Goal: Task Accomplishment & Management: Manage account settings

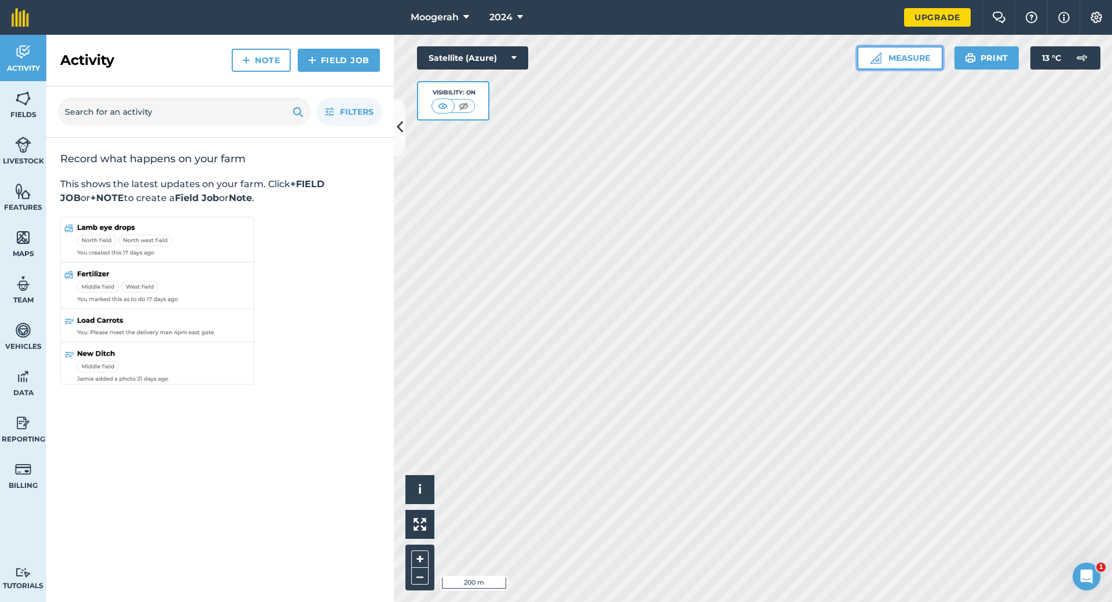
click at [898, 59] on button "Measure" at bounding box center [900, 57] width 86 height 23
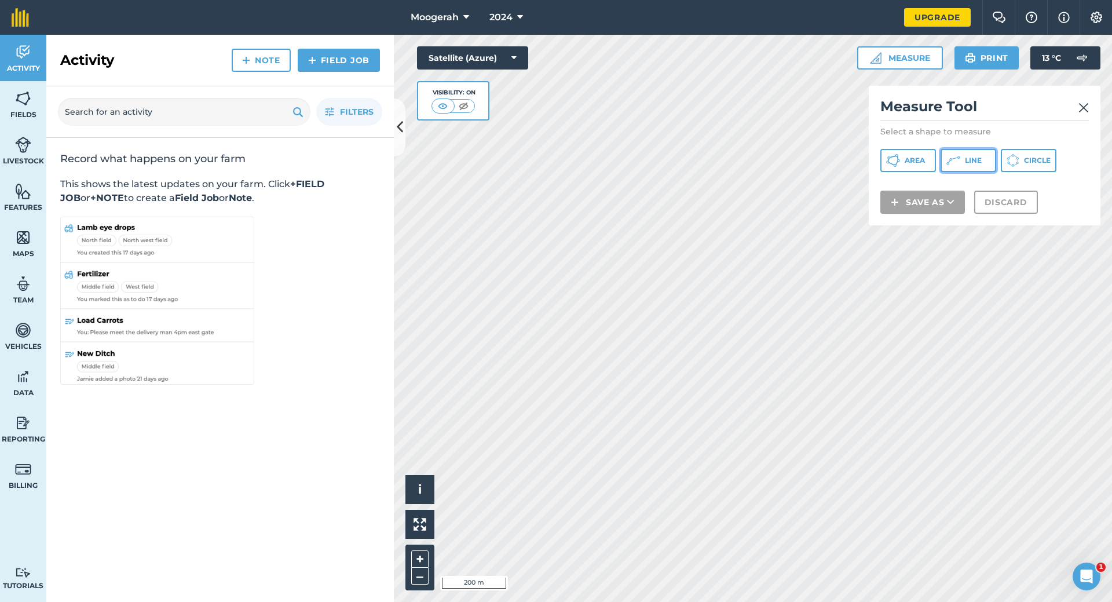
click at [964, 161] on button "Line" at bounding box center [969, 160] width 56 height 23
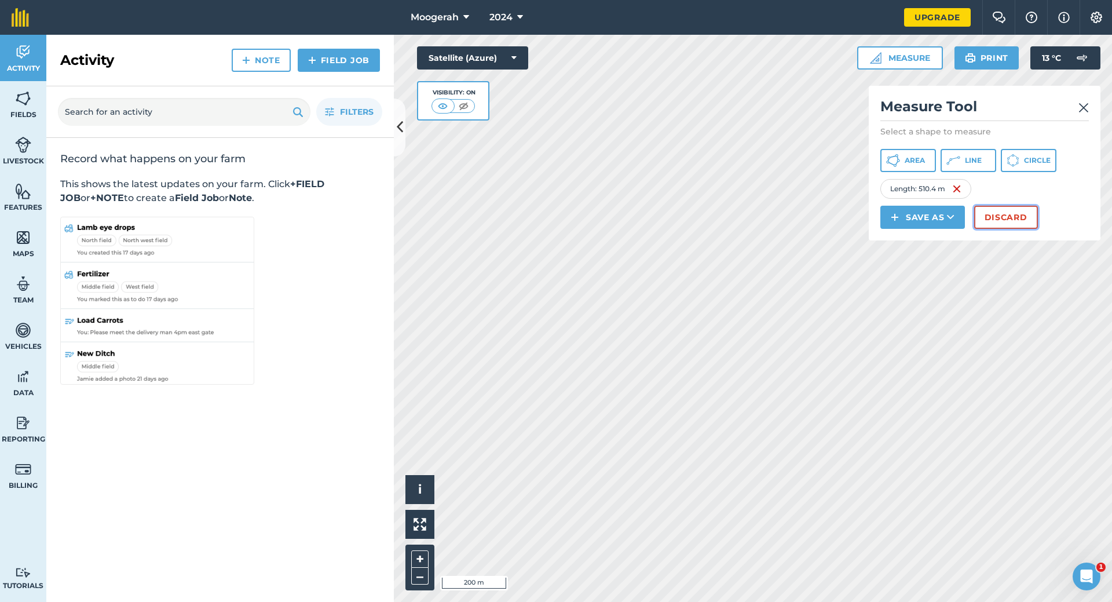
click at [1004, 228] on button "Discard" at bounding box center [1006, 217] width 64 height 23
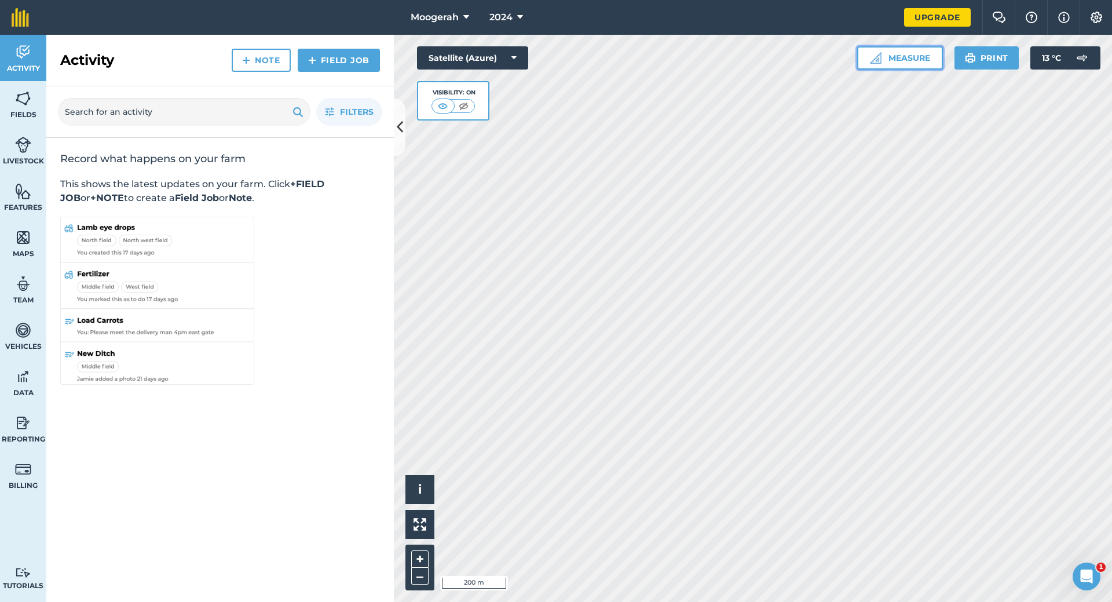
click at [900, 57] on button "Measure" at bounding box center [900, 57] width 86 height 23
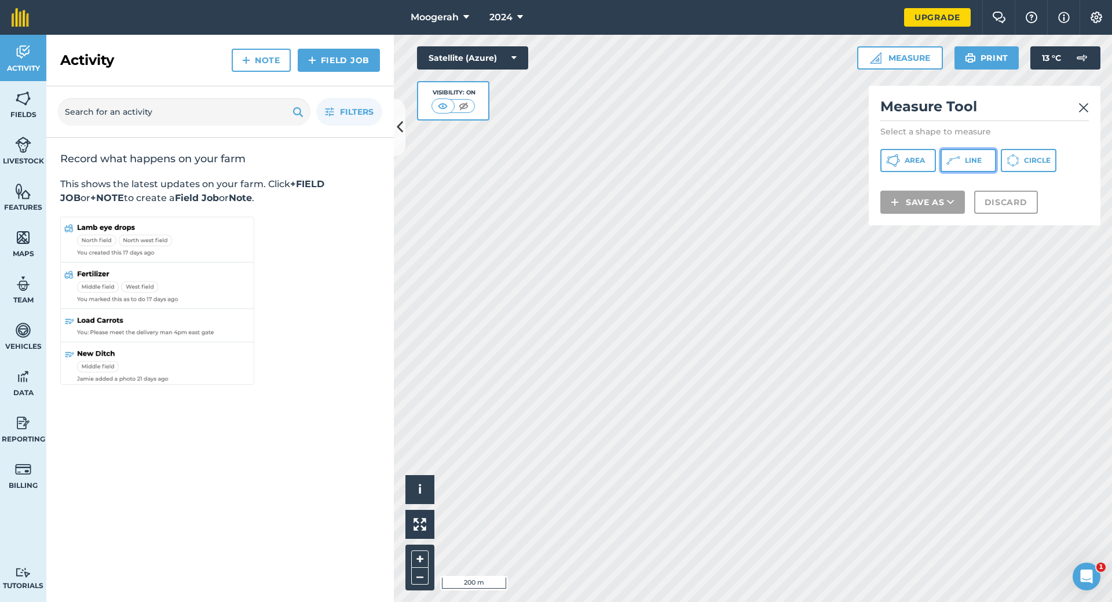
click at [964, 150] on button "Line" at bounding box center [969, 160] width 56 height 23
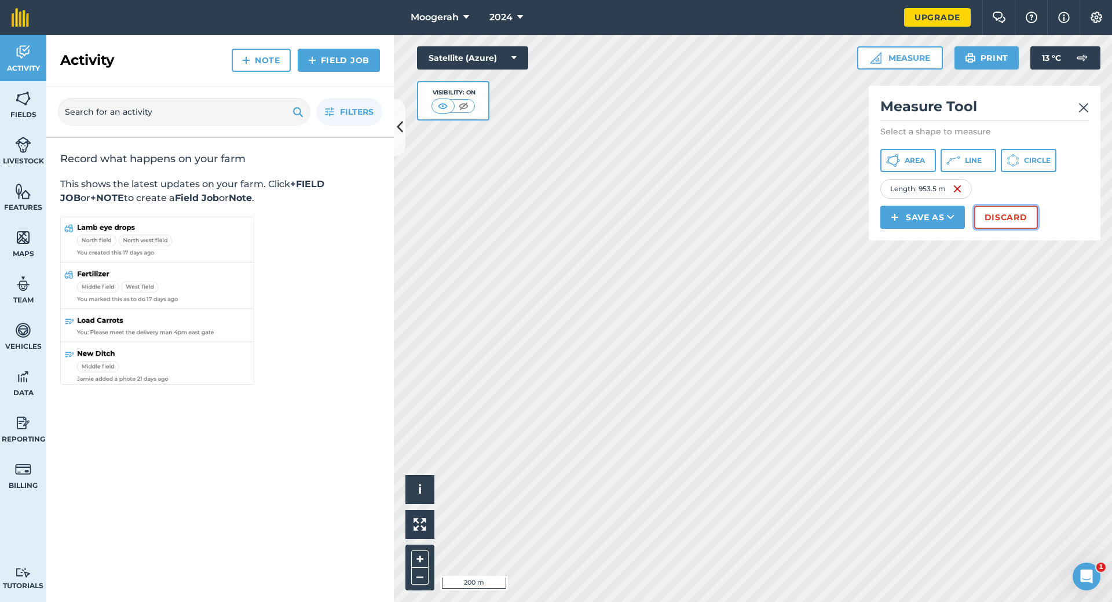
click at [1003, 218] on button "Discard" at bounding box center [1006, 217] width 64 height 23
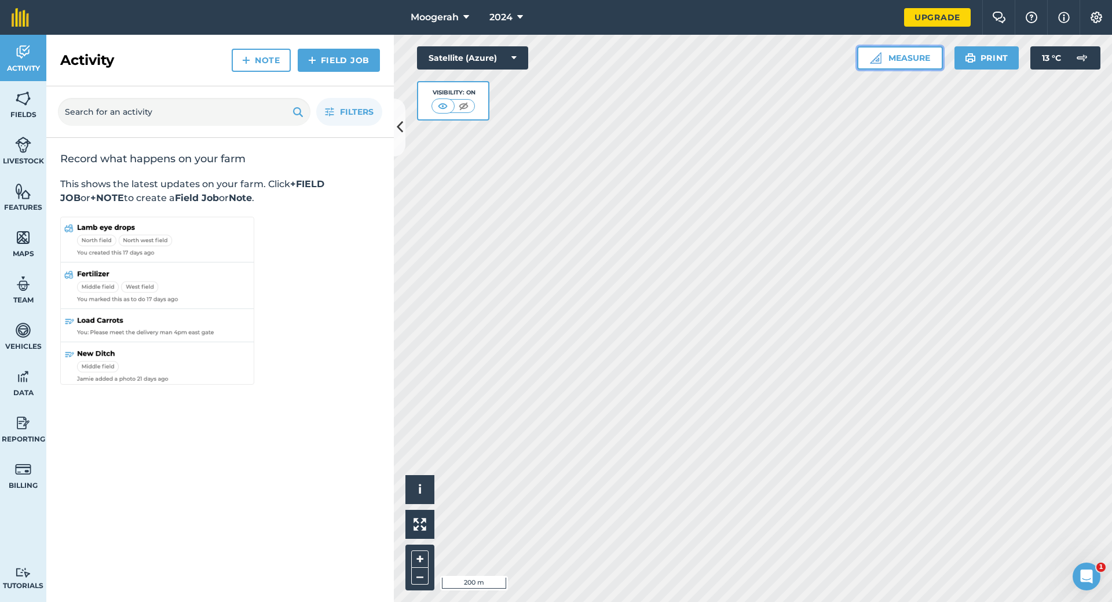
click at [903, 54] on button "Measure" at bounding box center [900, 57] width 86 height 23
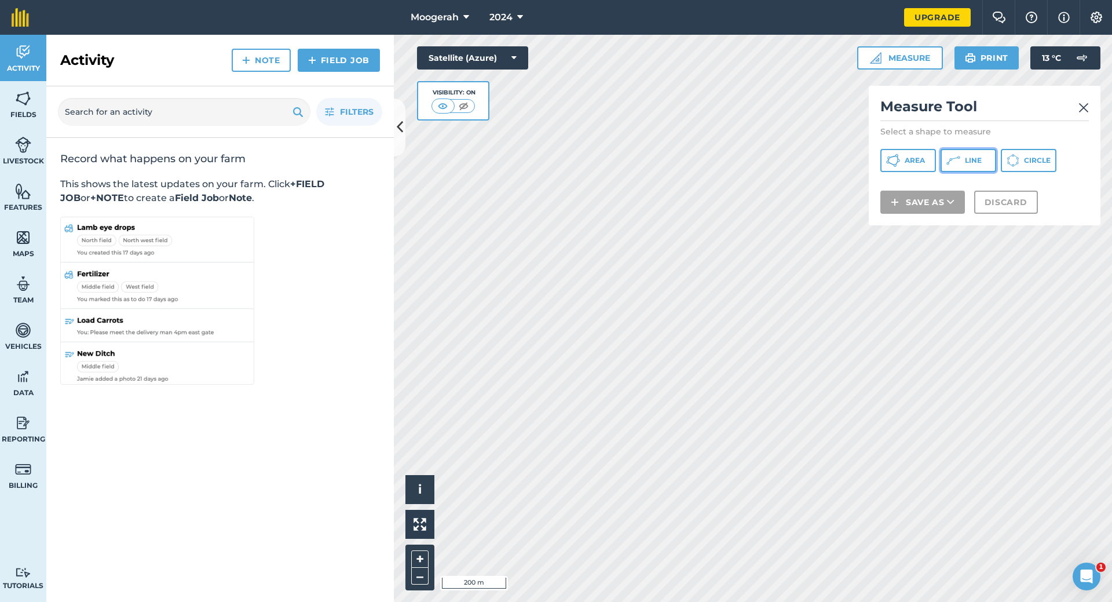
drag, startPoint x: 970, startPoint y: 162, endPoint x: 958, endPoint y: 162, distance: 12.2
click at [964, 162] on button "Line" at bounding box center [969, 160] width 56 height 23
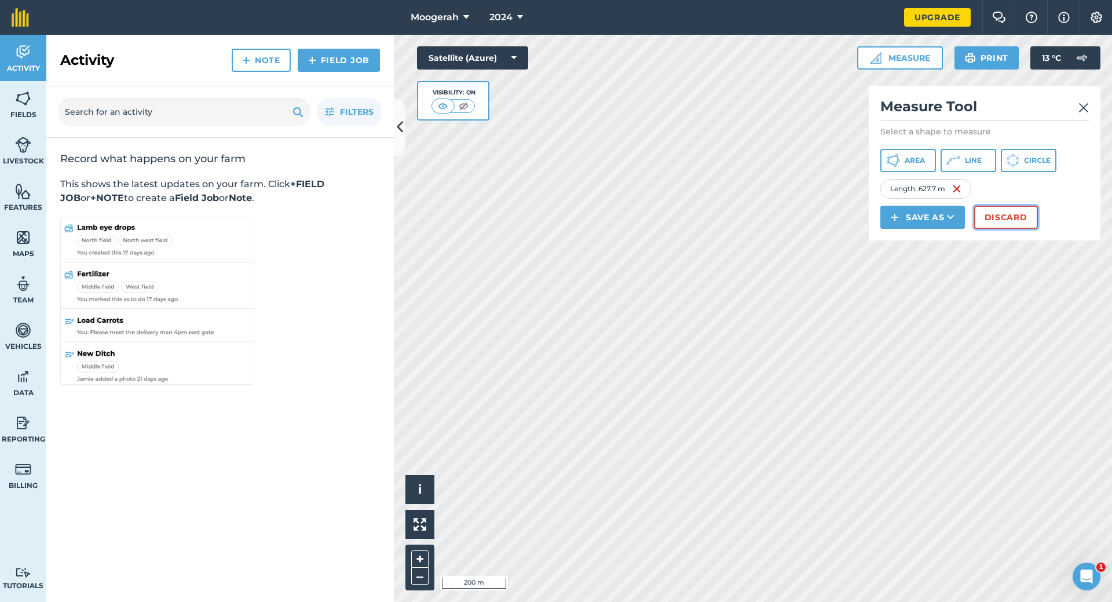
click at [993, 215] on button "Discard" at bounding box center [1006, 217] width 64 height 23
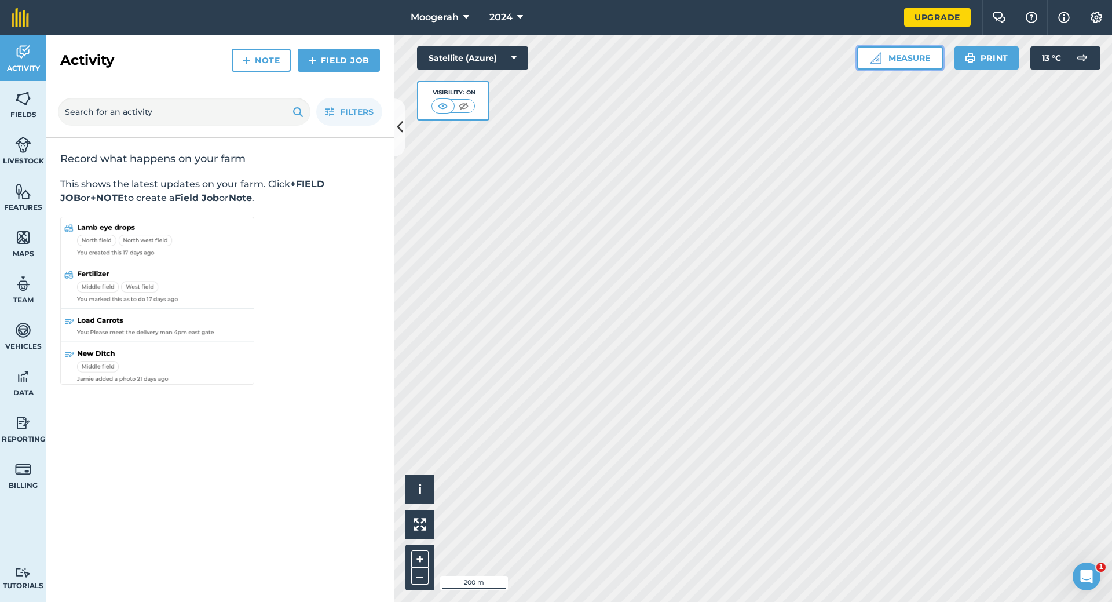
click at [907, 53] on button "Measure" at bounding box center [900, 57] width 86 height 23
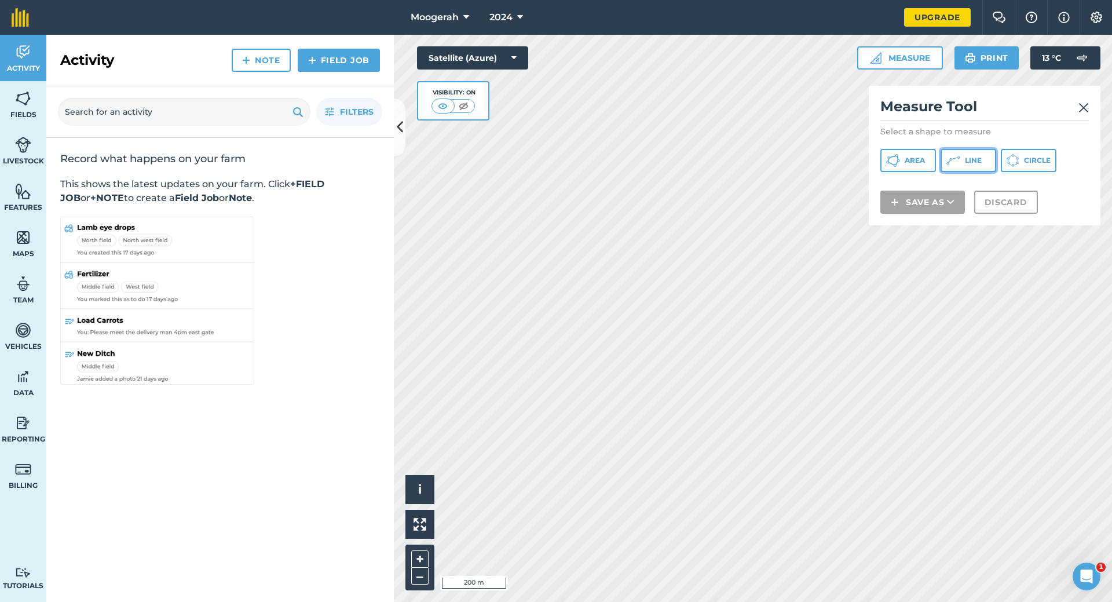
click at [960, 158] on button "Line" at bounding box center [969, 160] width 56 height 23
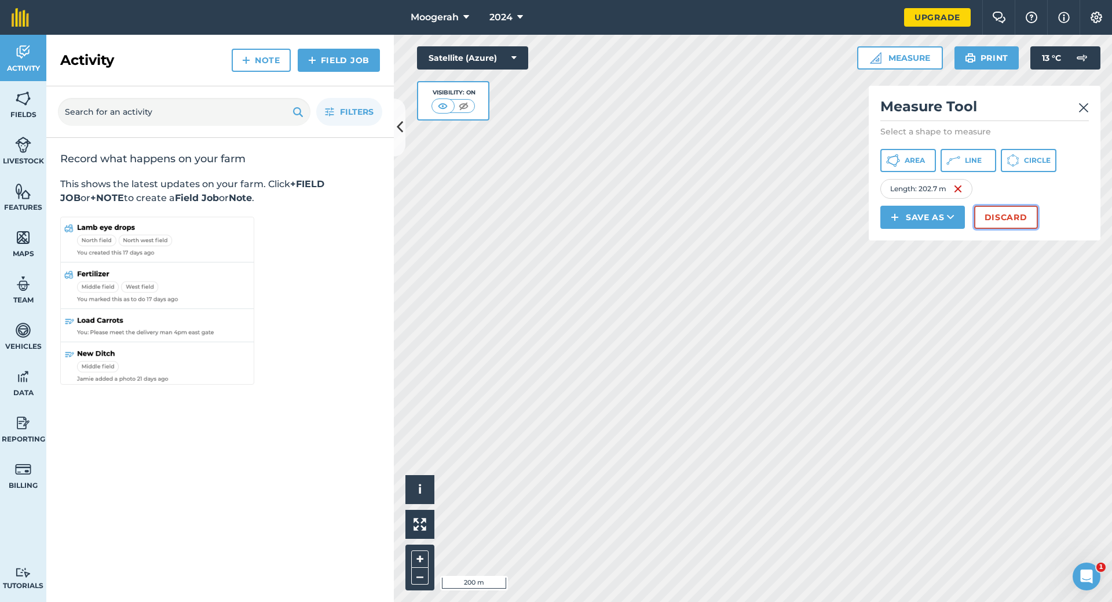
click at [1008, 215] on button "Discard" at bounding box center [1006, 217] width 64 height 23
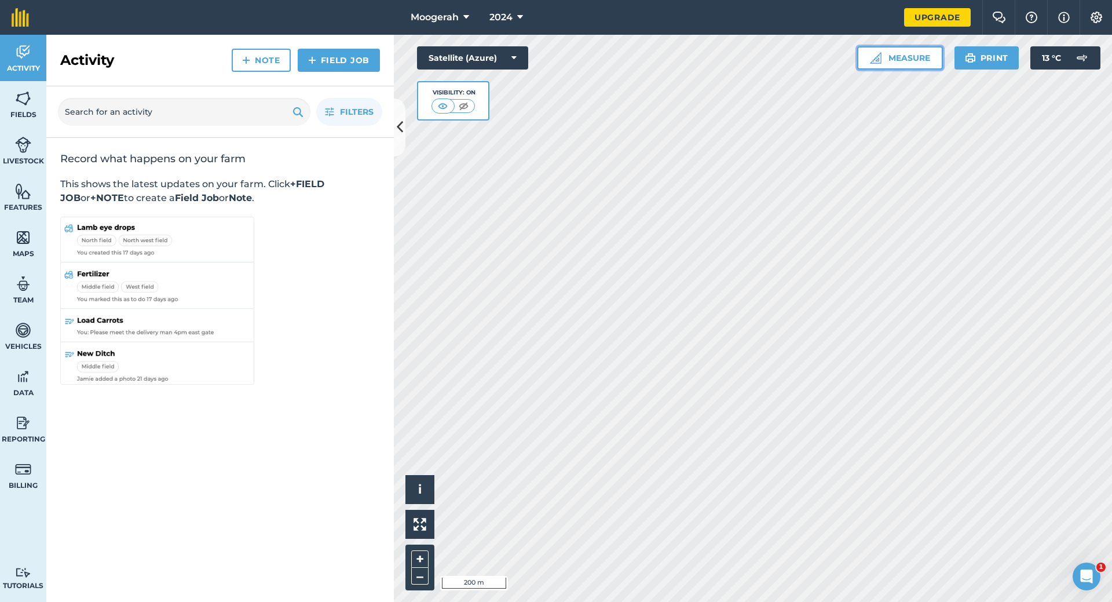
click at [919, 58] on button "Measure" at bounding box center [900, 57] width 86 height 23
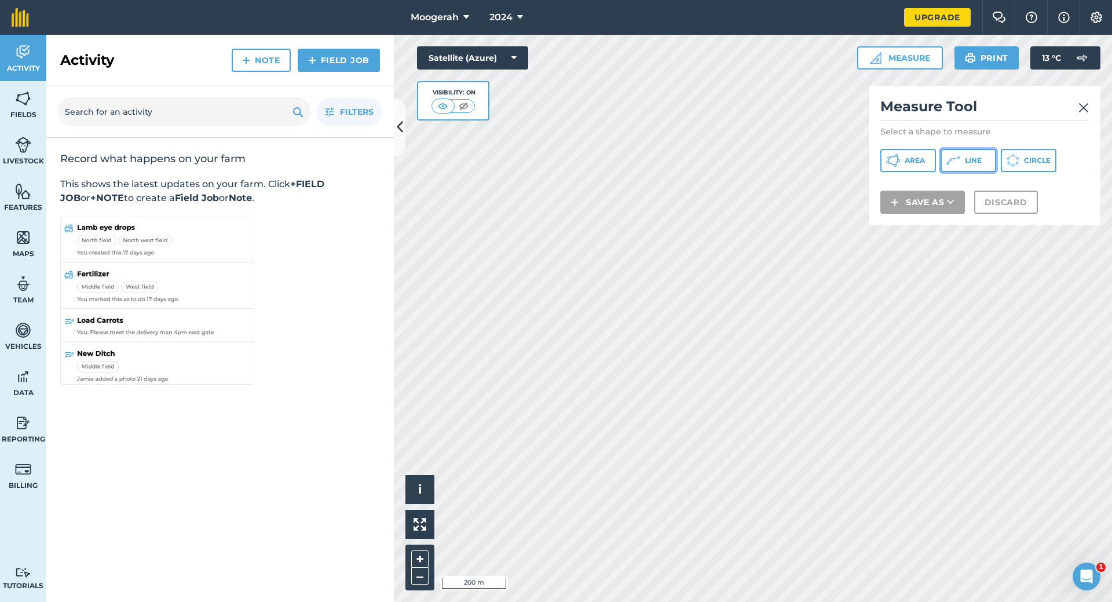
click at [977, 160] on span "Line" at bounding box center [973, 160] width 17 height 9
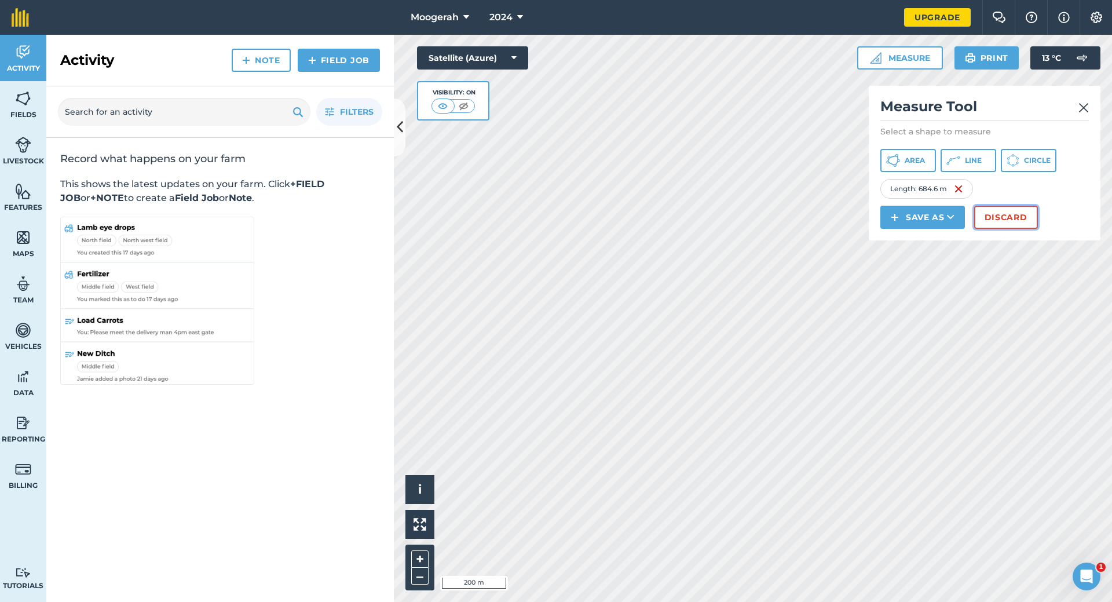
click at [1005, 217] on button "Discard" at bounding box center [1006, 217] width 64 height 23
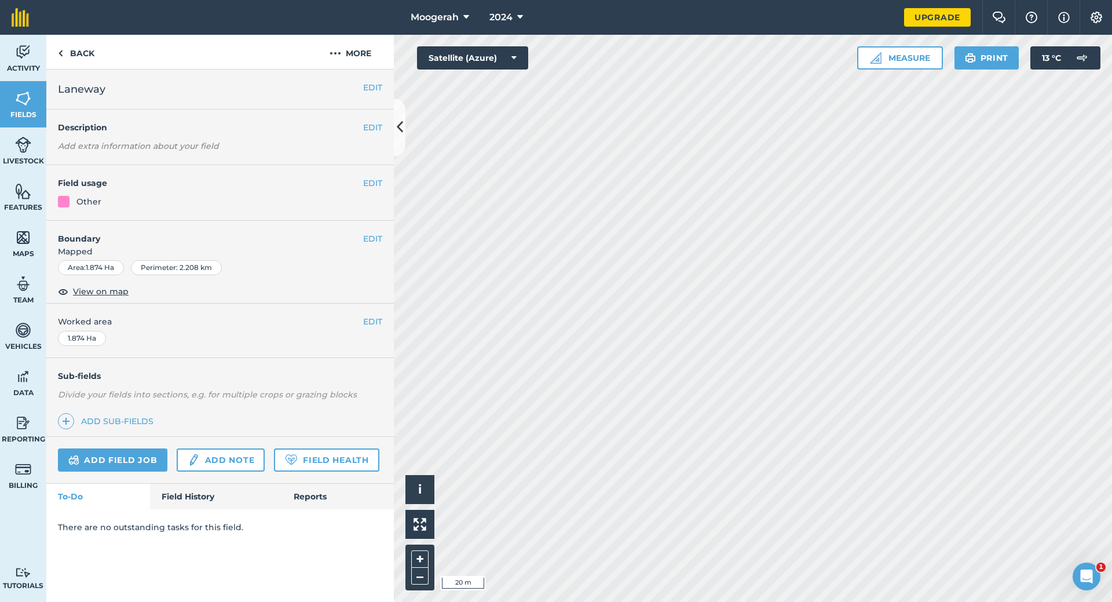
click at [849, 601] on html "Moogerah 2024 Upgrade Farm Chat Help Info Settings Map printing is not availabl…" at bounding box center [556, 301] width 1112 height 602
click at [375, 239] on button "EDIT" at bounding box center [372, 237] width 19 height 13
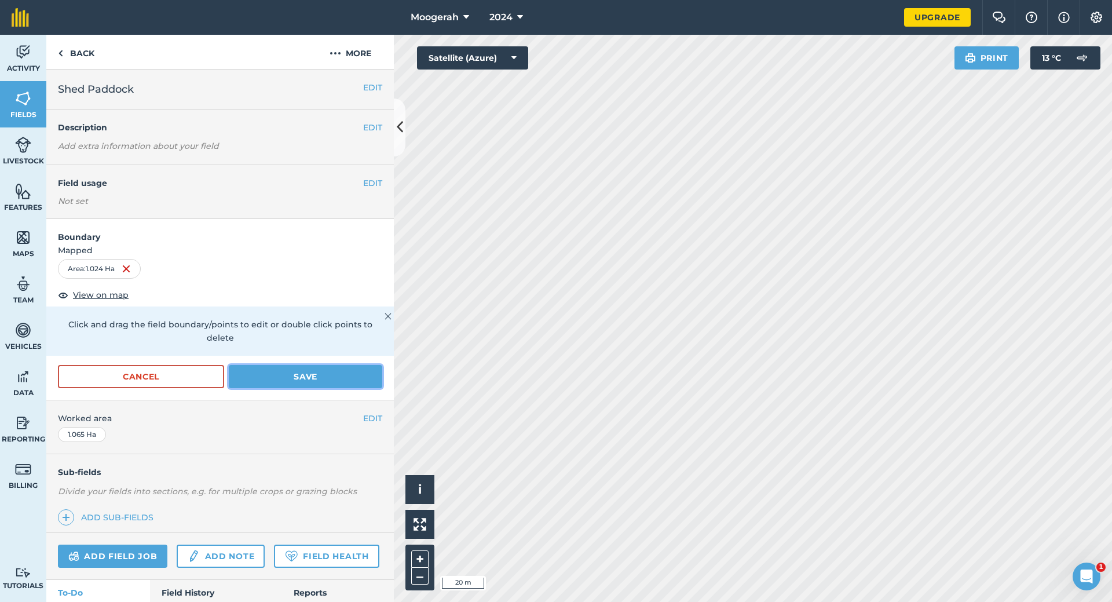
click at [305, 369] on button "Save" at bounding box center [306, 376] width 154 height 23
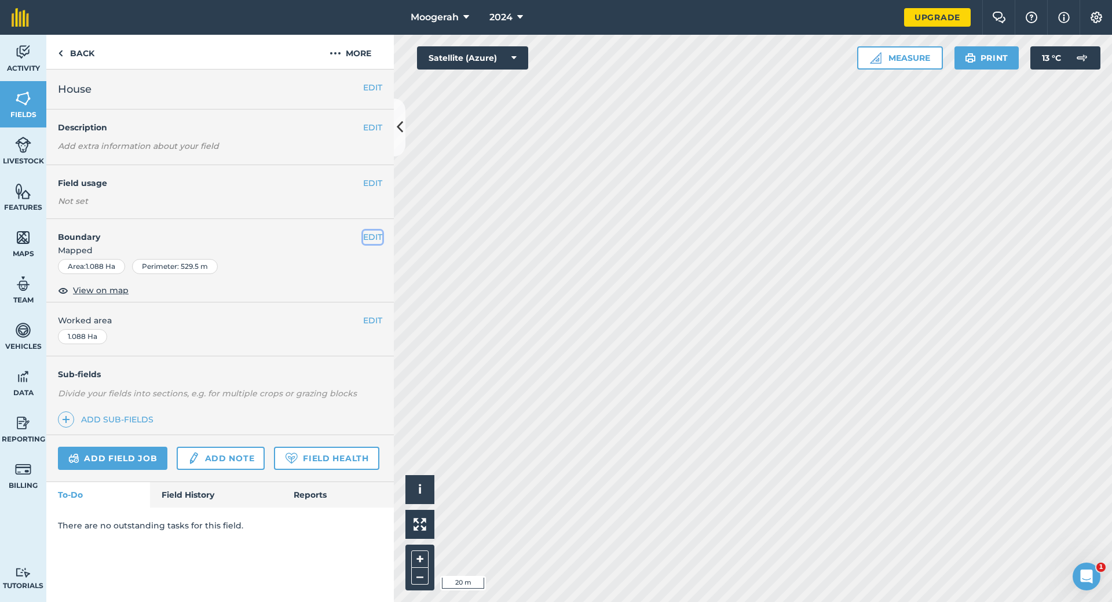
click at [374, 233] on button "EDIT" at bounding box center [372, 237] width 19 height 13
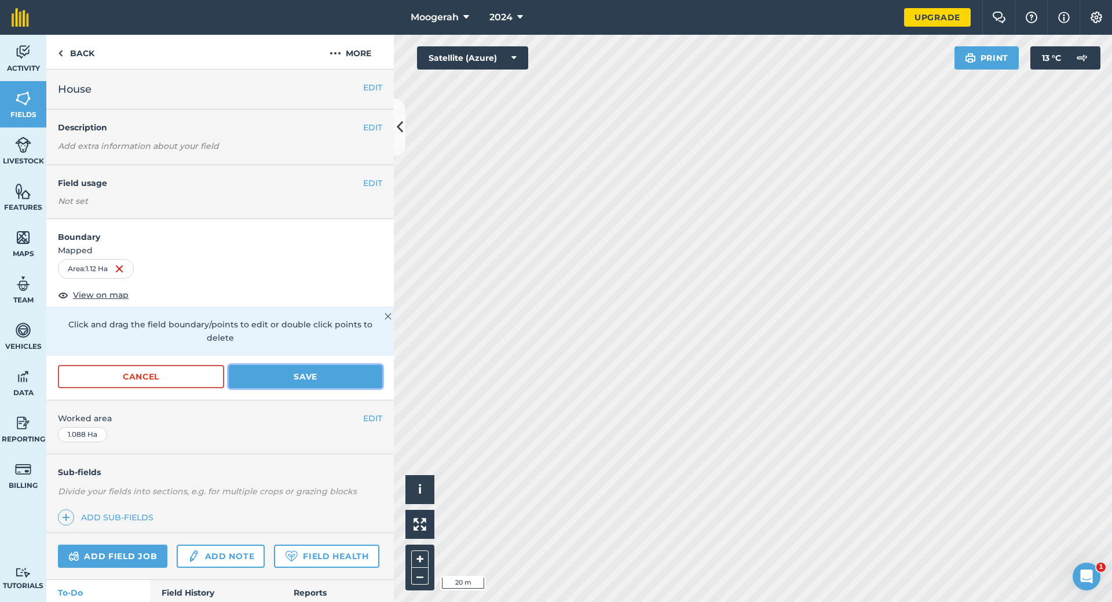
click at [298, 373] on button "Save" at bounding box center [306, 376] width 154 height 23
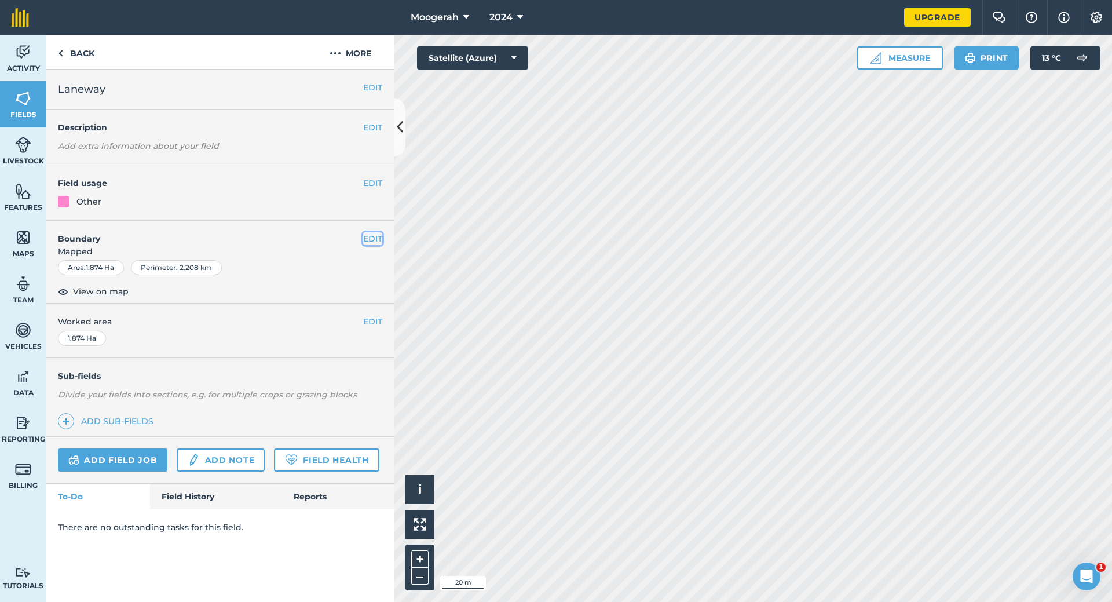
click at [374, 235] on button "EDIT" at bounding box center [372, 238] width 19 height 13
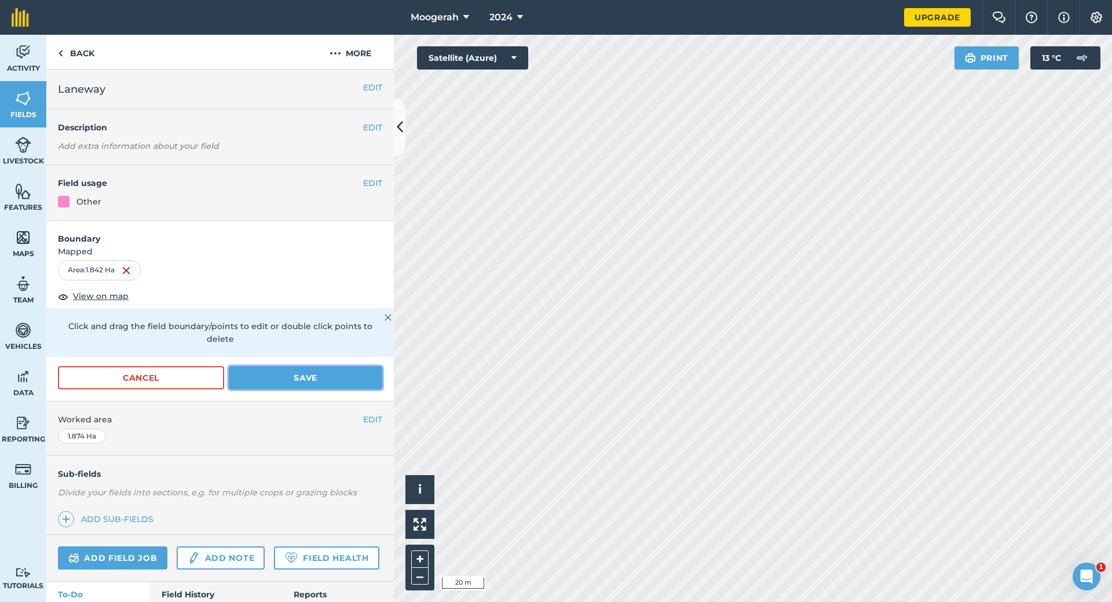
click at [306, 371] on button "Save" at bounding box center [306, 377] width 154 height 23
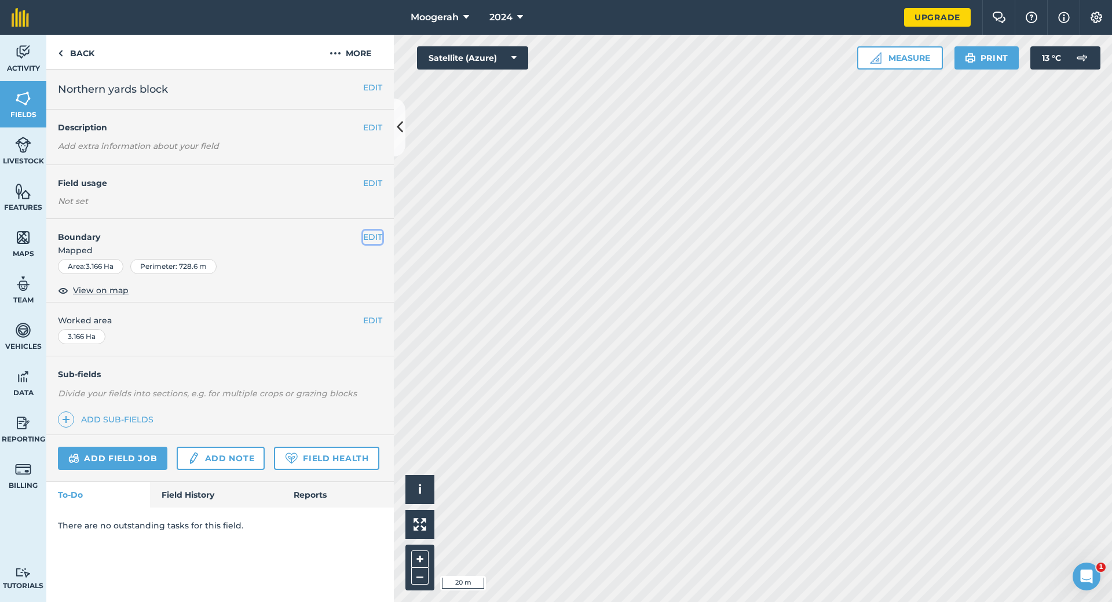
click at [374, 233] on button "EDIT" at bounding box center [372, 237] width 19 height 13
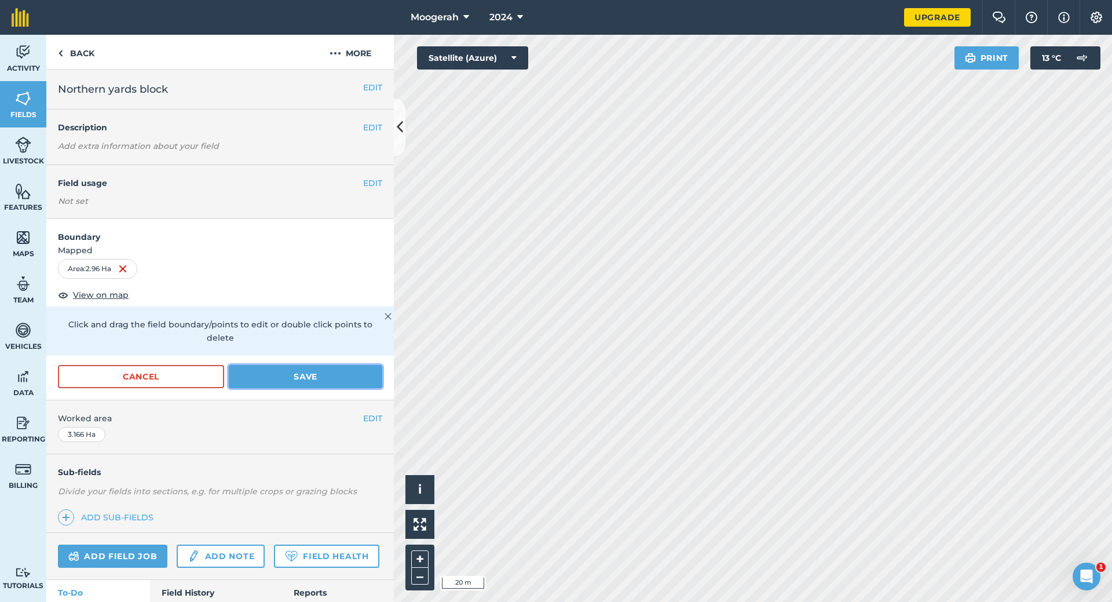
click at [297, 374] on button "Save" at bounding box center [306, 376] width 154 height 23
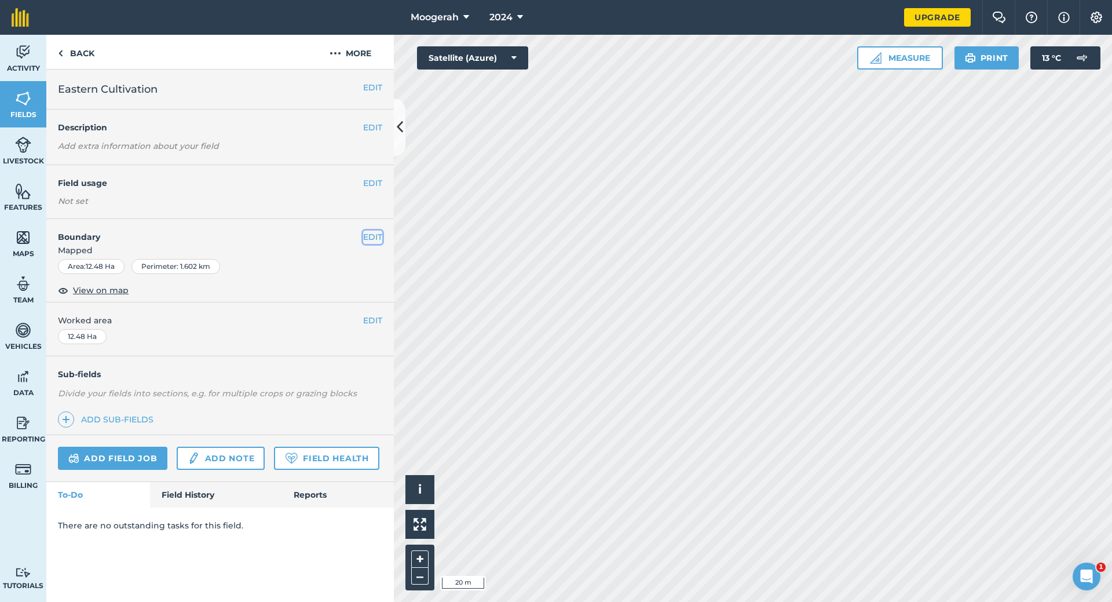
click at [375, 233] on button "EDIT" at bounding box center [372, 237] width 19 height 13
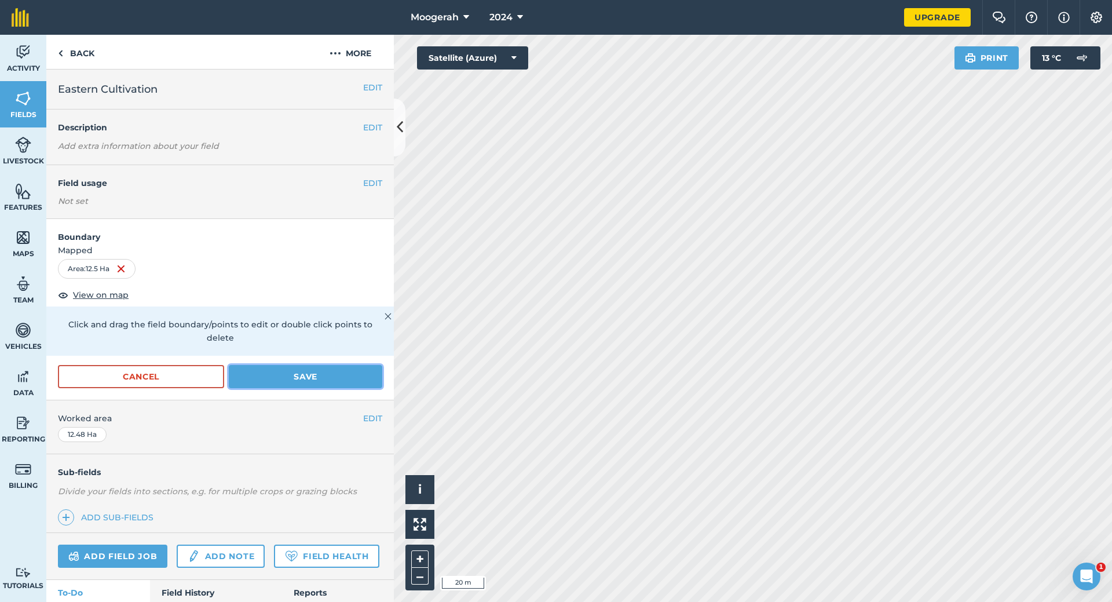
click at [295, 370] on button "Save" at bounding box center [306, 376] width 154 height 23
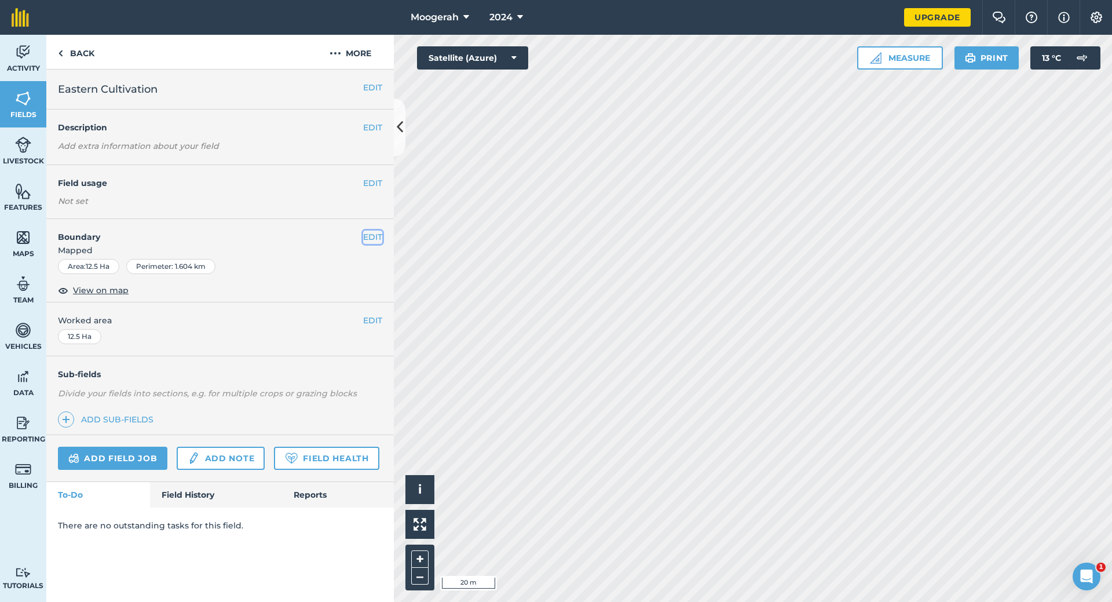
click at [371, 236] on button "EDIT" at bounding box center [372, 237] width 19 height 13
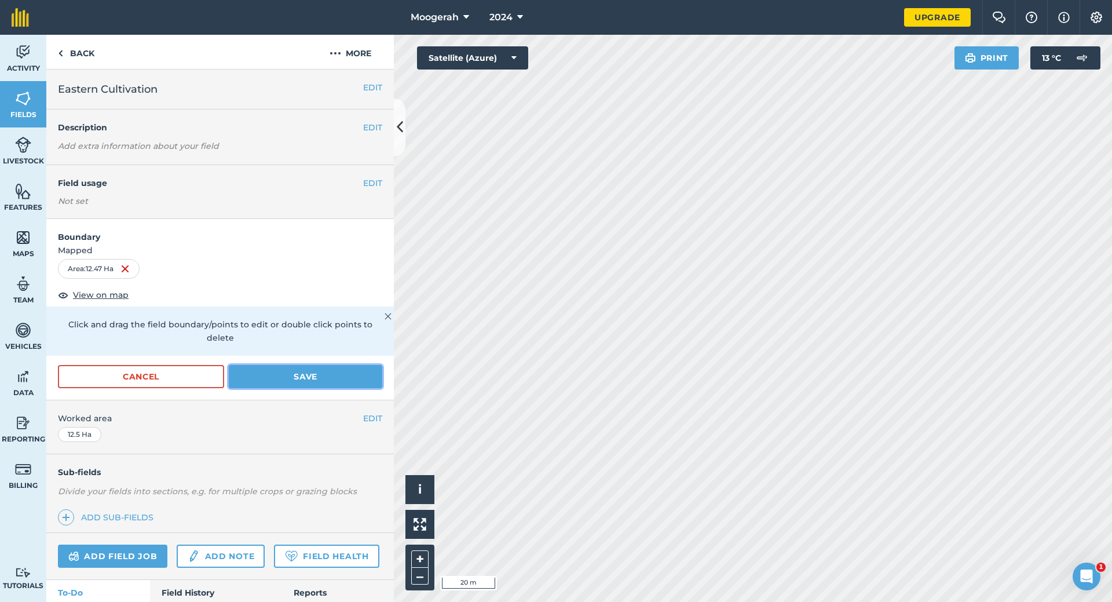
click at [304, 371] on button "Save" at bounding box center [306, 376] width 154 height 23
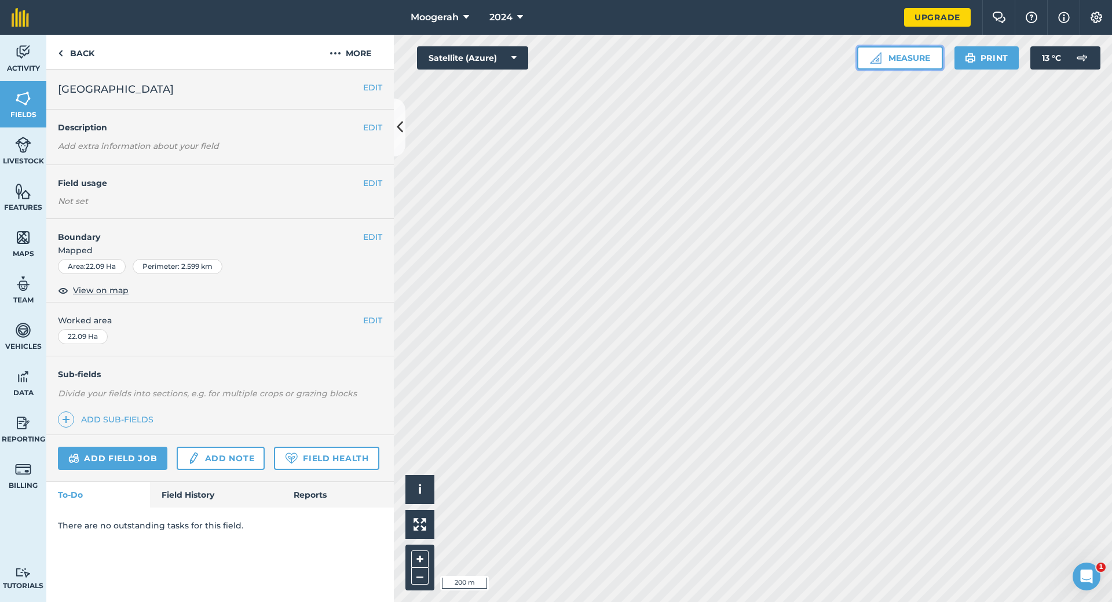
click at [902, 59] on button "Measure" at bounding box center [900, 57] width 86 height 23
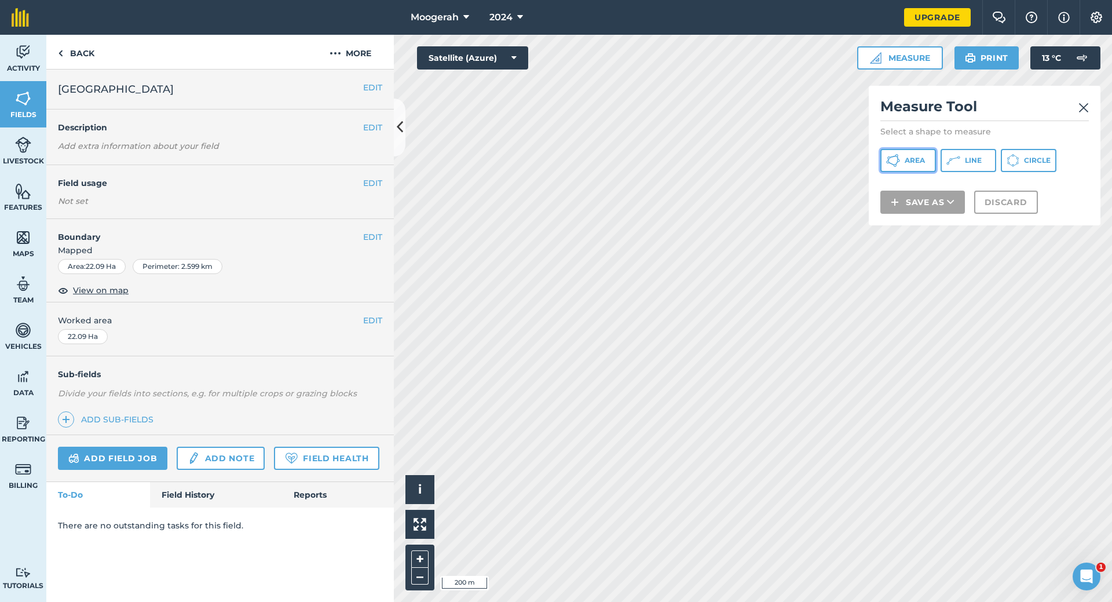
click at [915, 156] on span "Area" at bounding box center [915, 160] width 20 height 9
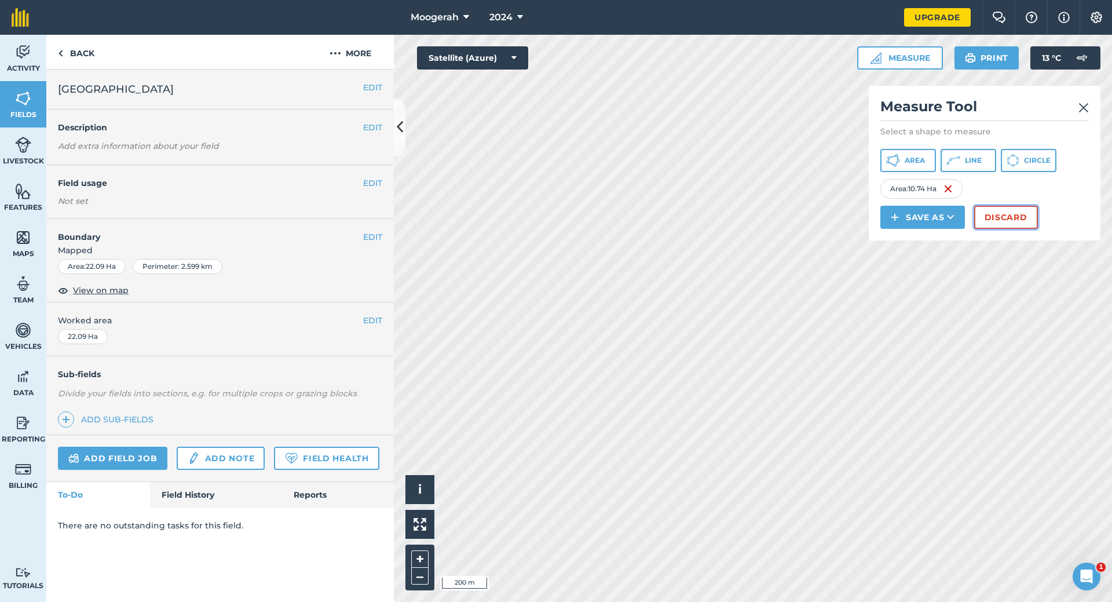
click at [1006, 211] on button "Discard" at bounding box center [1006, 217] width 64 height 23
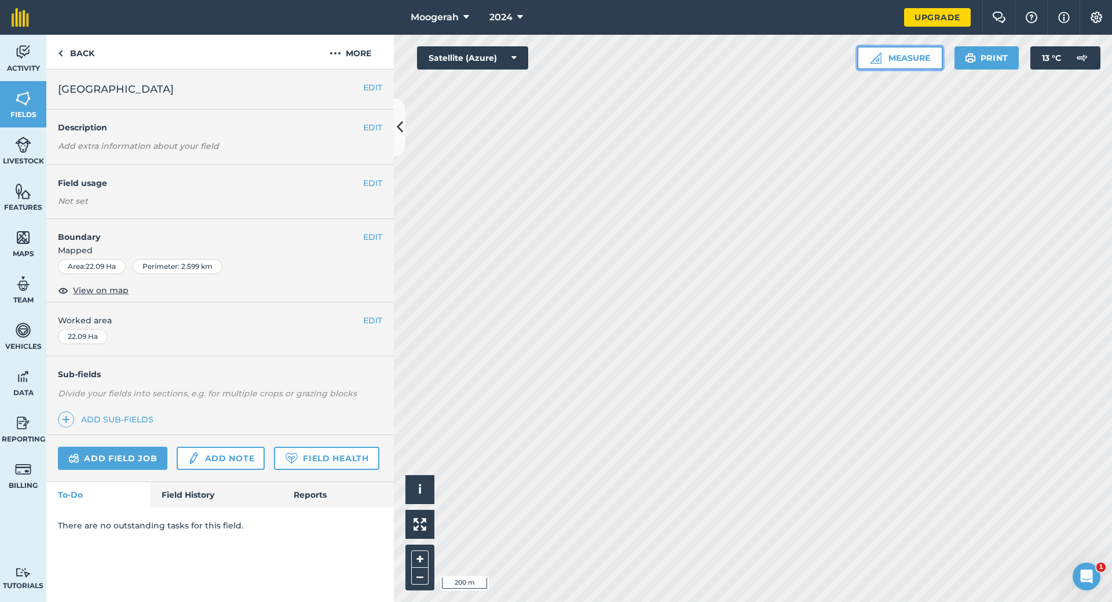
click at [907, 54] on button "Measure" at bounding box center [900, 57] width 86 height 23
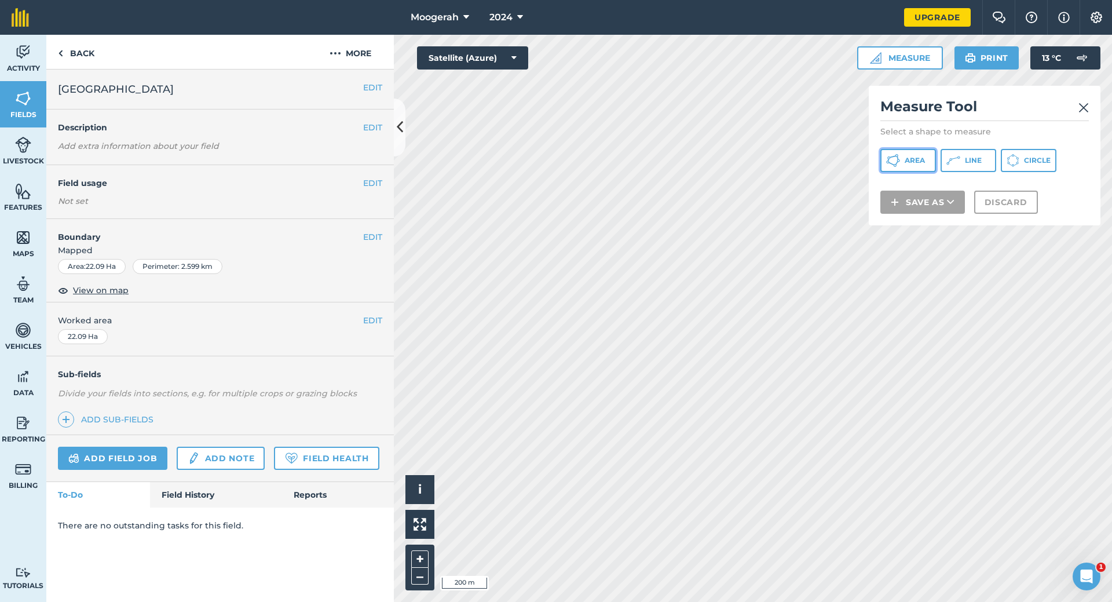
click at [907, 155] on button "Area" at bounding box center [908, 160] width 56 height 23
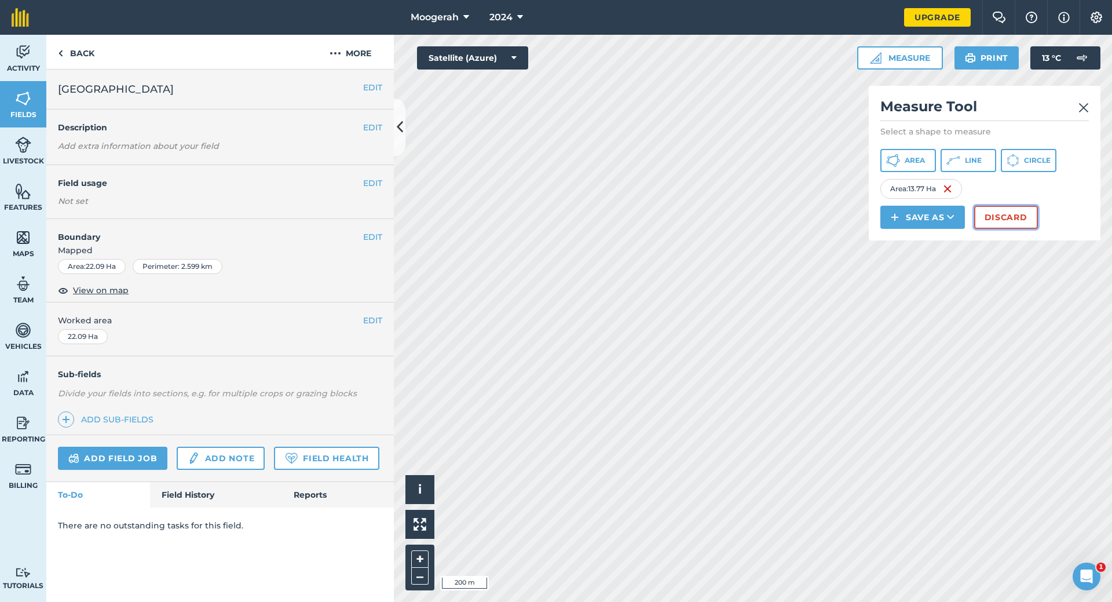
click at [1002, 214] on button "Discard" at bounding box center [1006, 217] width 64 height 23
